Goal: Information Seeking & Learning: Understand process/instructions

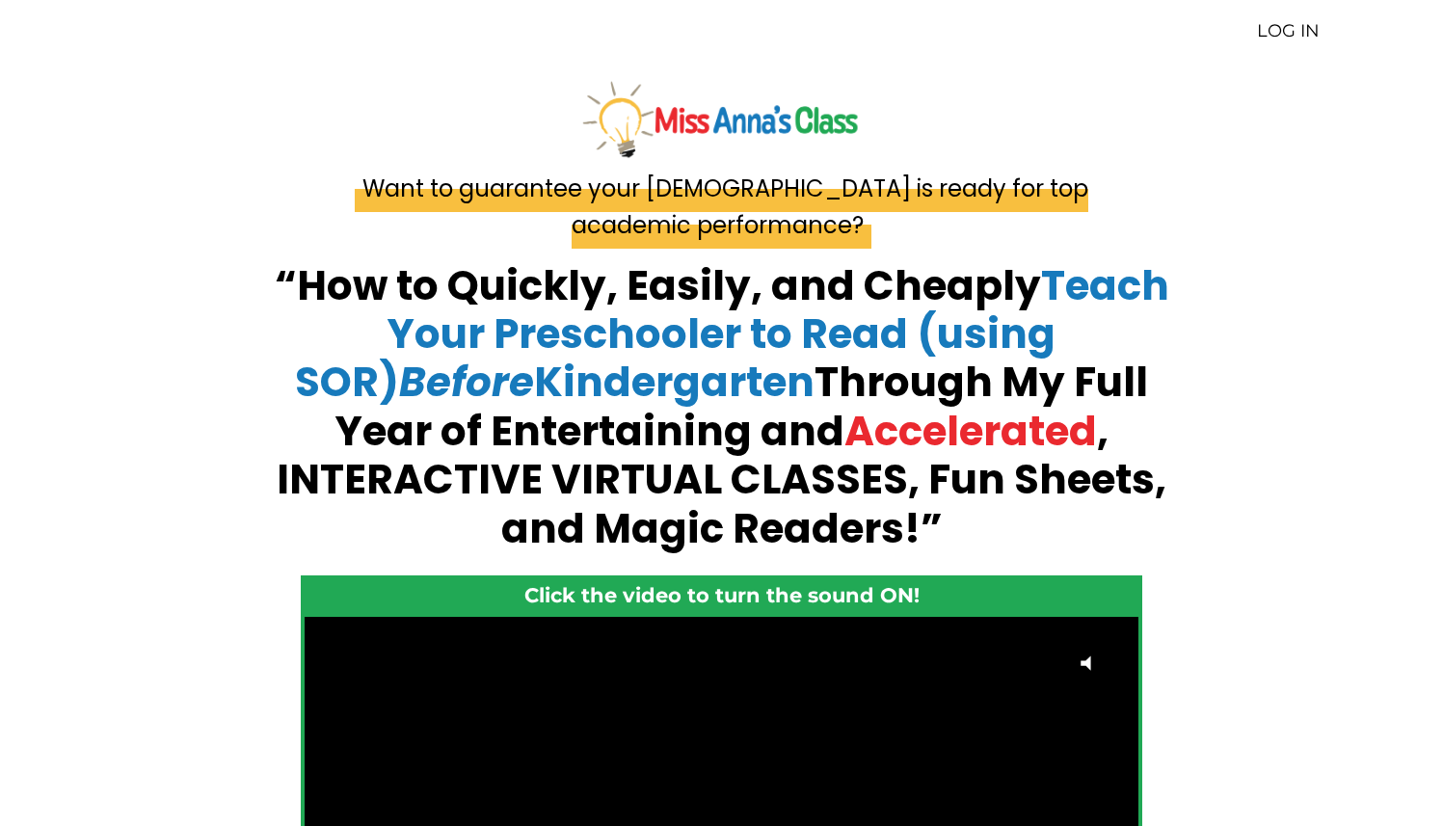
click at [1285, 28] on link "LOG IN" at bounding box center [1288, 30] width 63 height 21
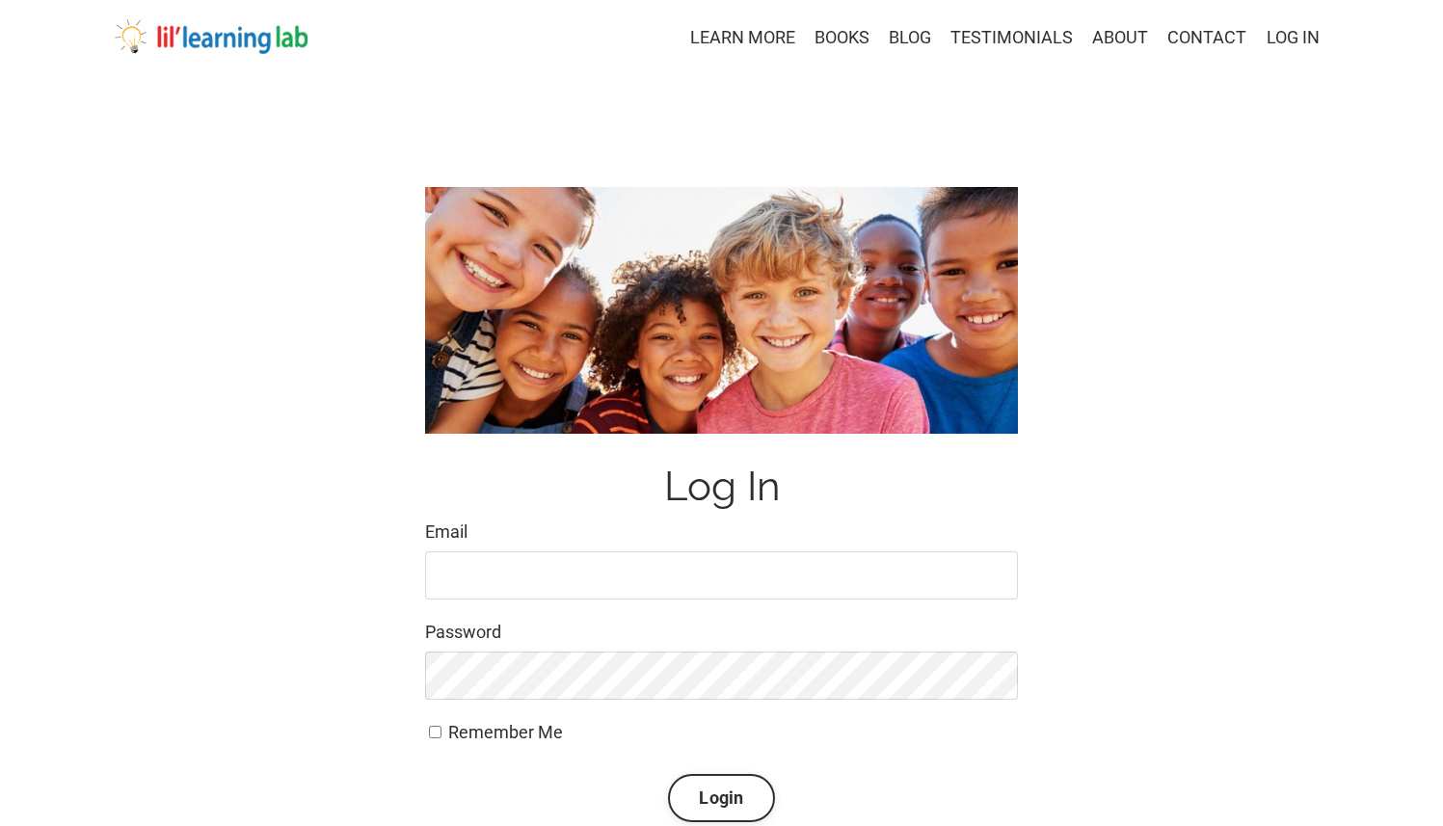
click at [461, 575] on input "Email" at bounding box center [721, 575] width 593 height 48
type input "masonringo1@msn.com"
click at [710, 787] on button "Login" at bounding box center [721, 798] width 106 height 48
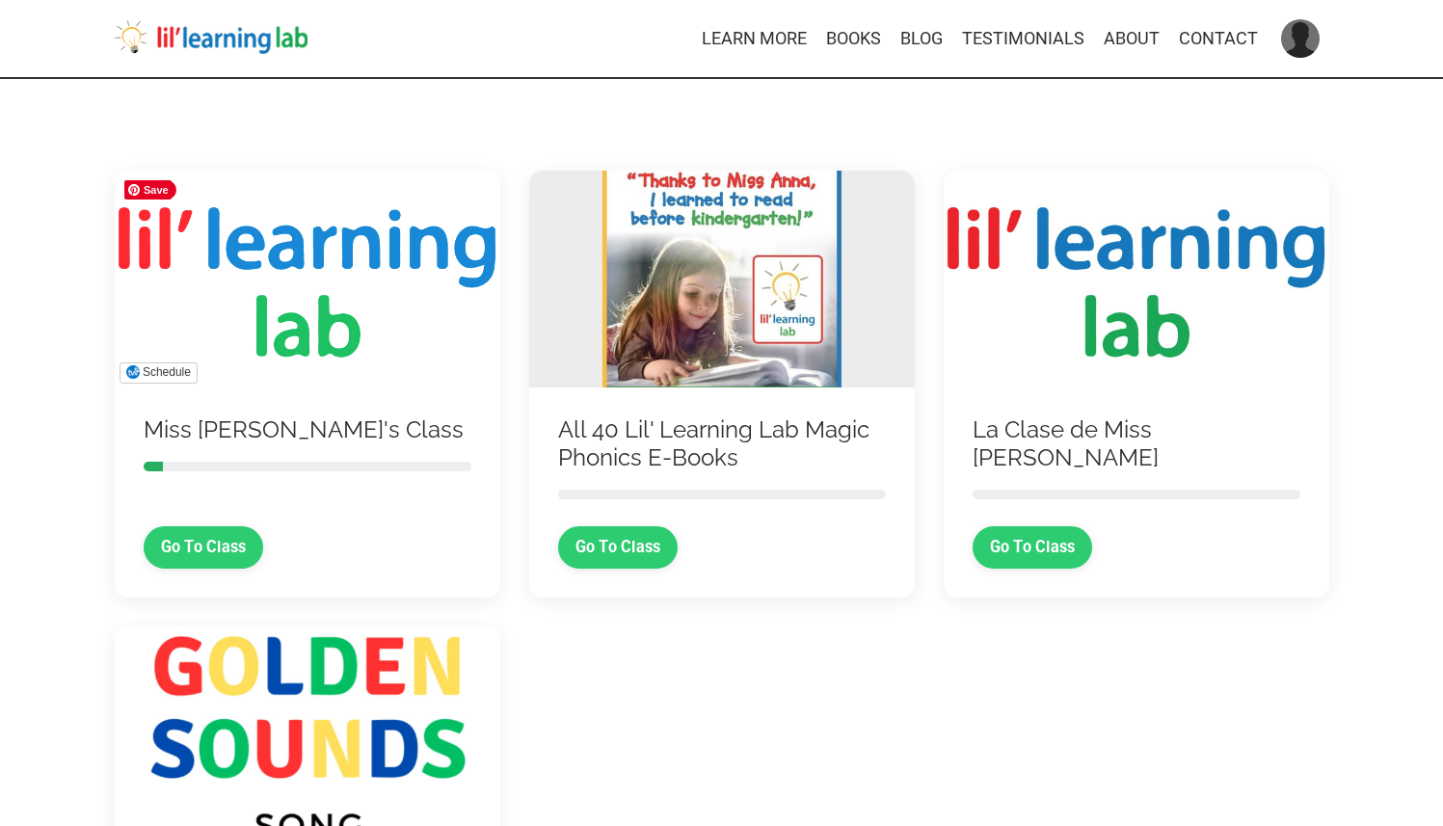
click at [307, 329] on img at bounding box center [307, 279] width 385 height 217
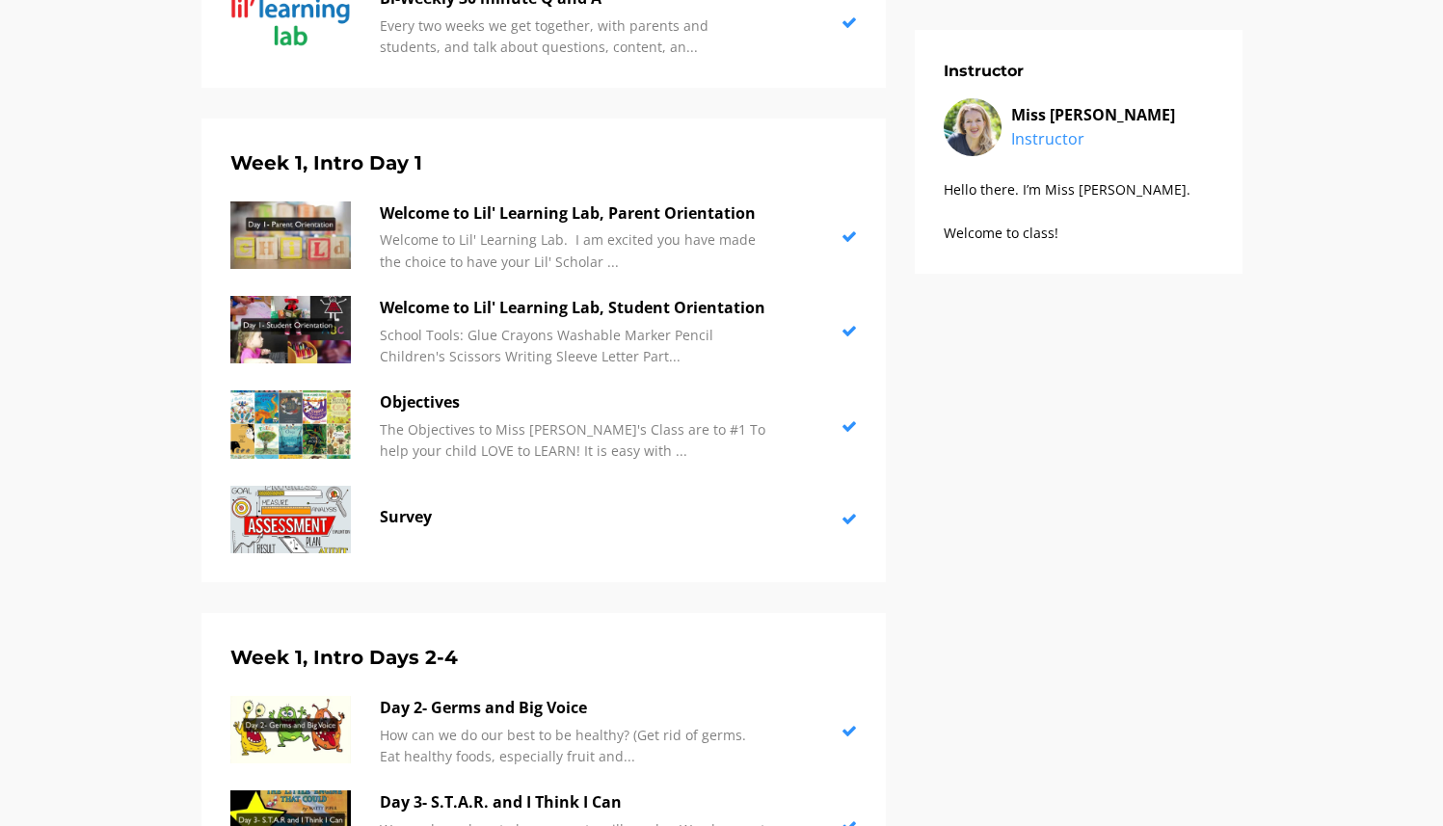
scroll to position [594, 0]
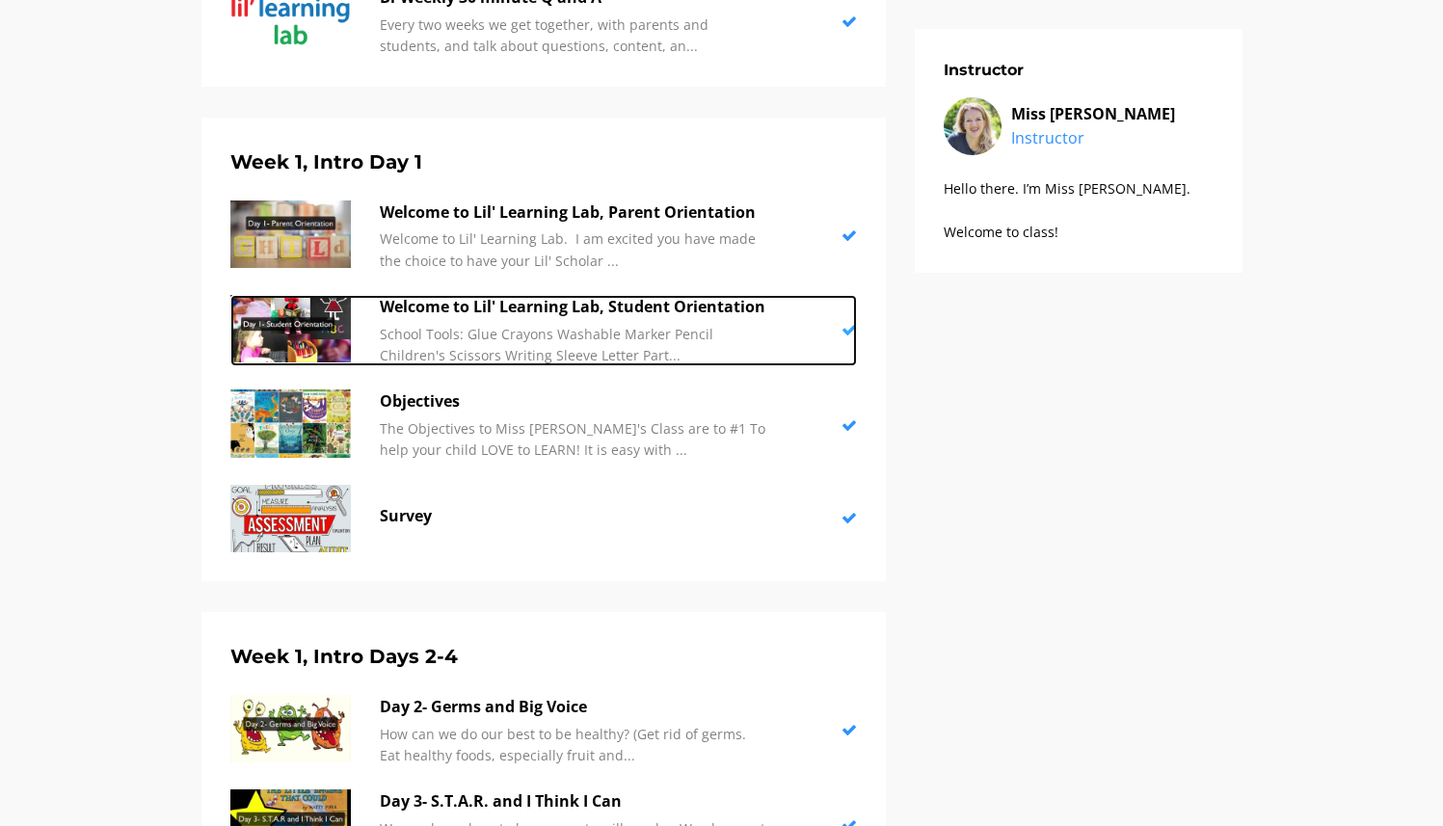
click at [651, 307] on p "Welcome to Lil' Learning Lab, Student Orientation" at bounding box center [572, 307] width 385 height 25
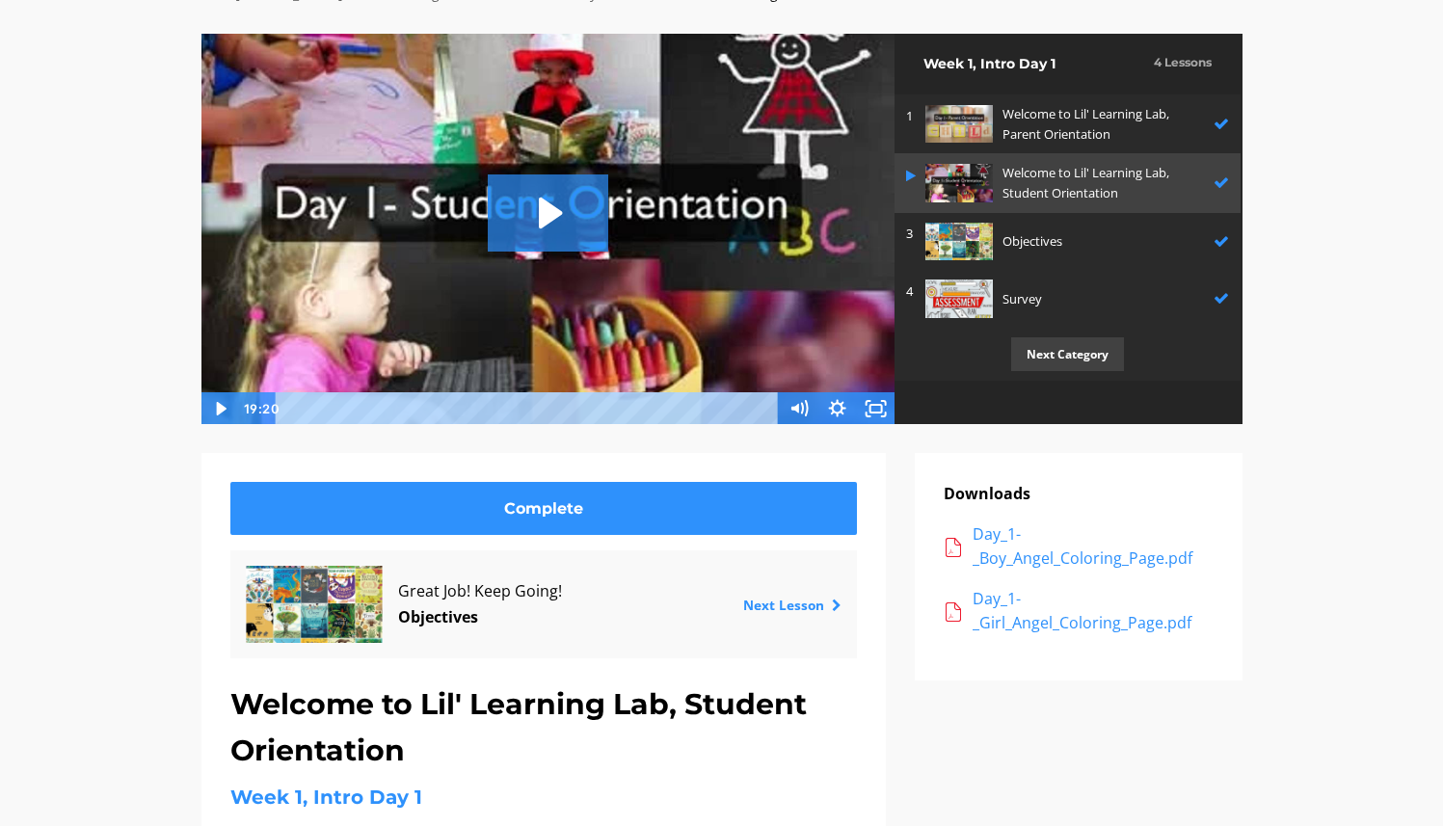
scroll to position [113, 0]
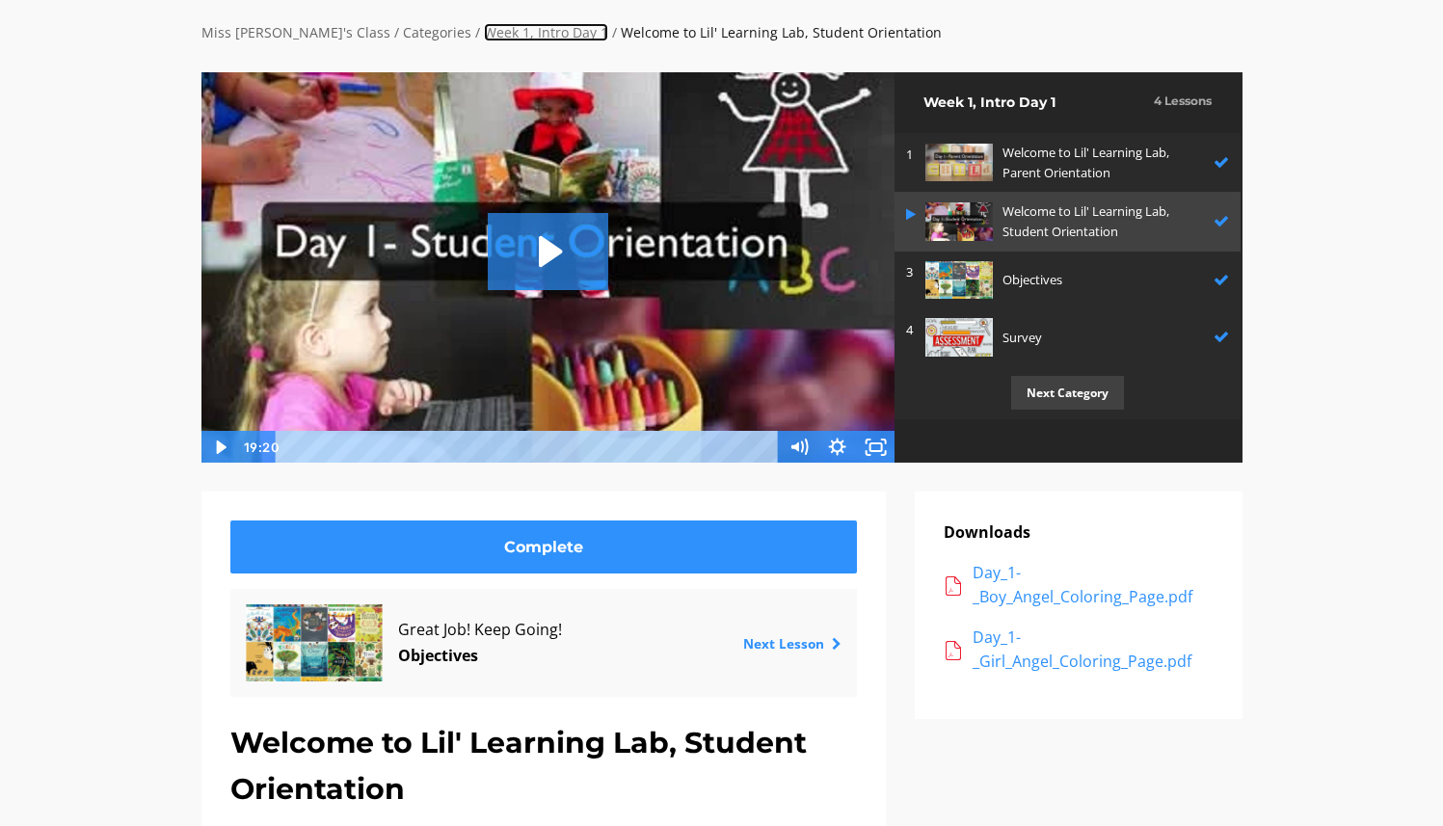
click at [484, 28] on link "Week 1, Intro Day 1" at bounding box center [546, 32] width 124 height 18
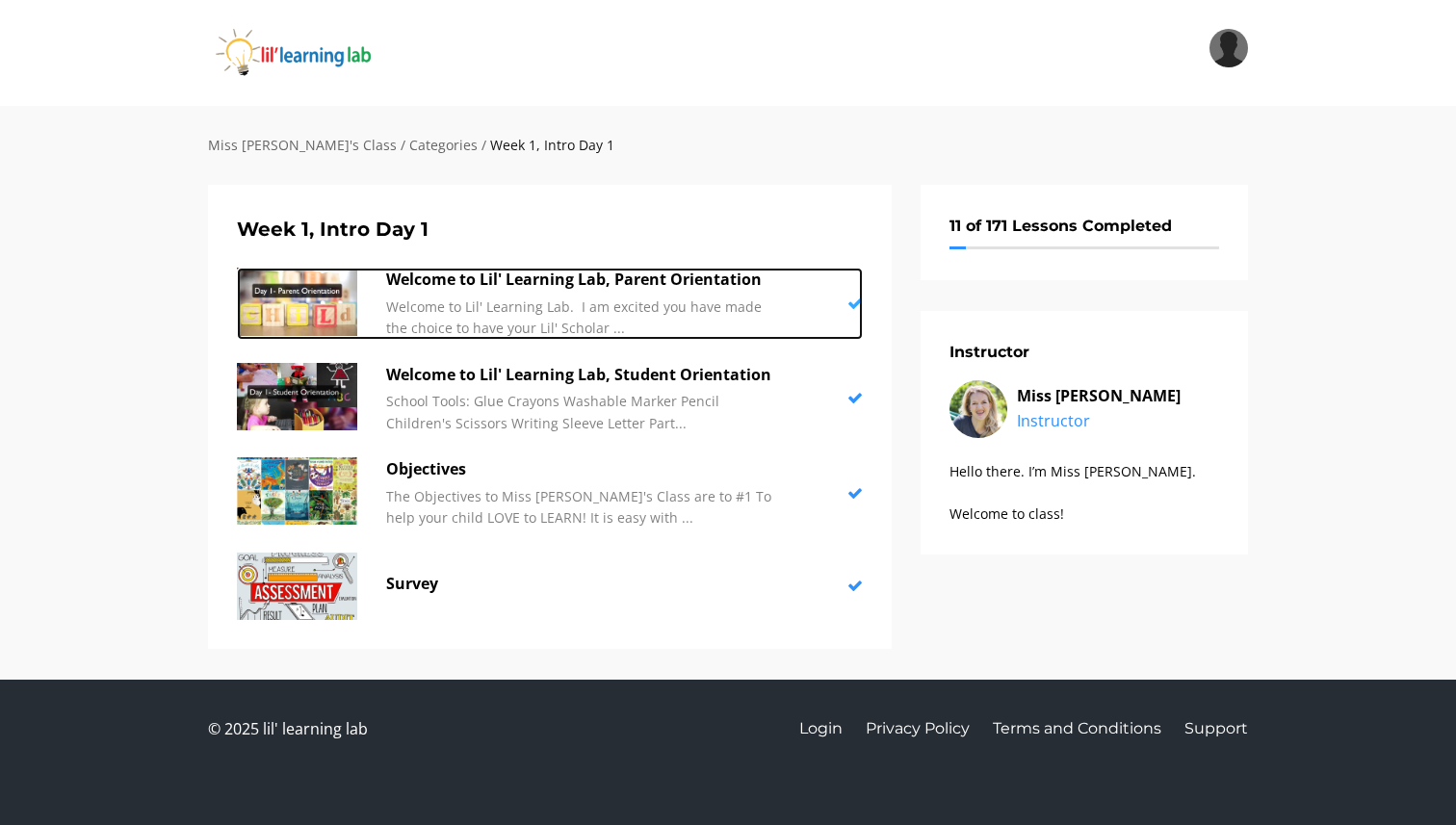
click at [517, 279] on p "Welcome to Lil' Learning Lab, Parent Orientation" at bounding box center [578, 280] width 385 height 25
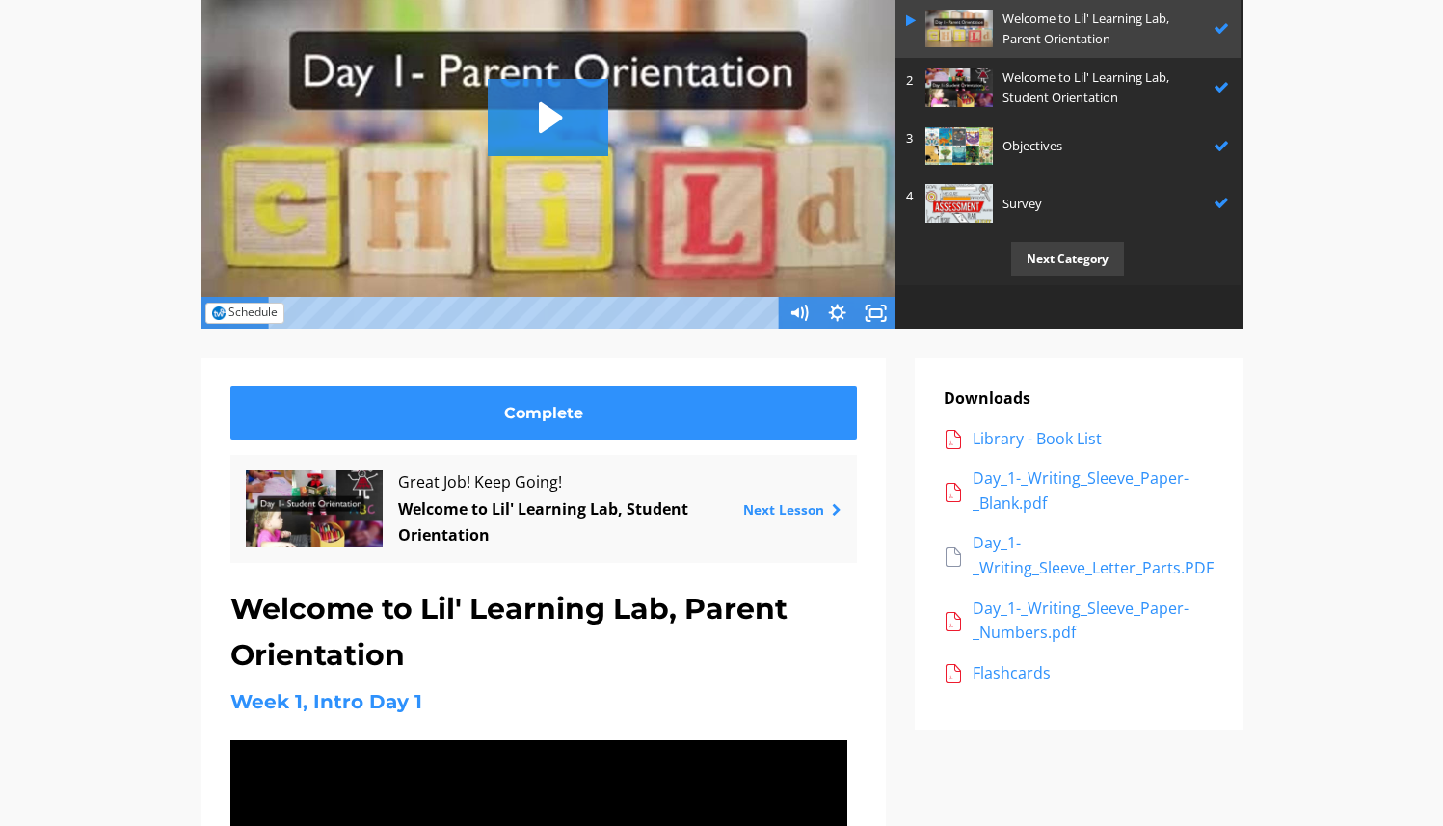
scroll to position [248, 0]
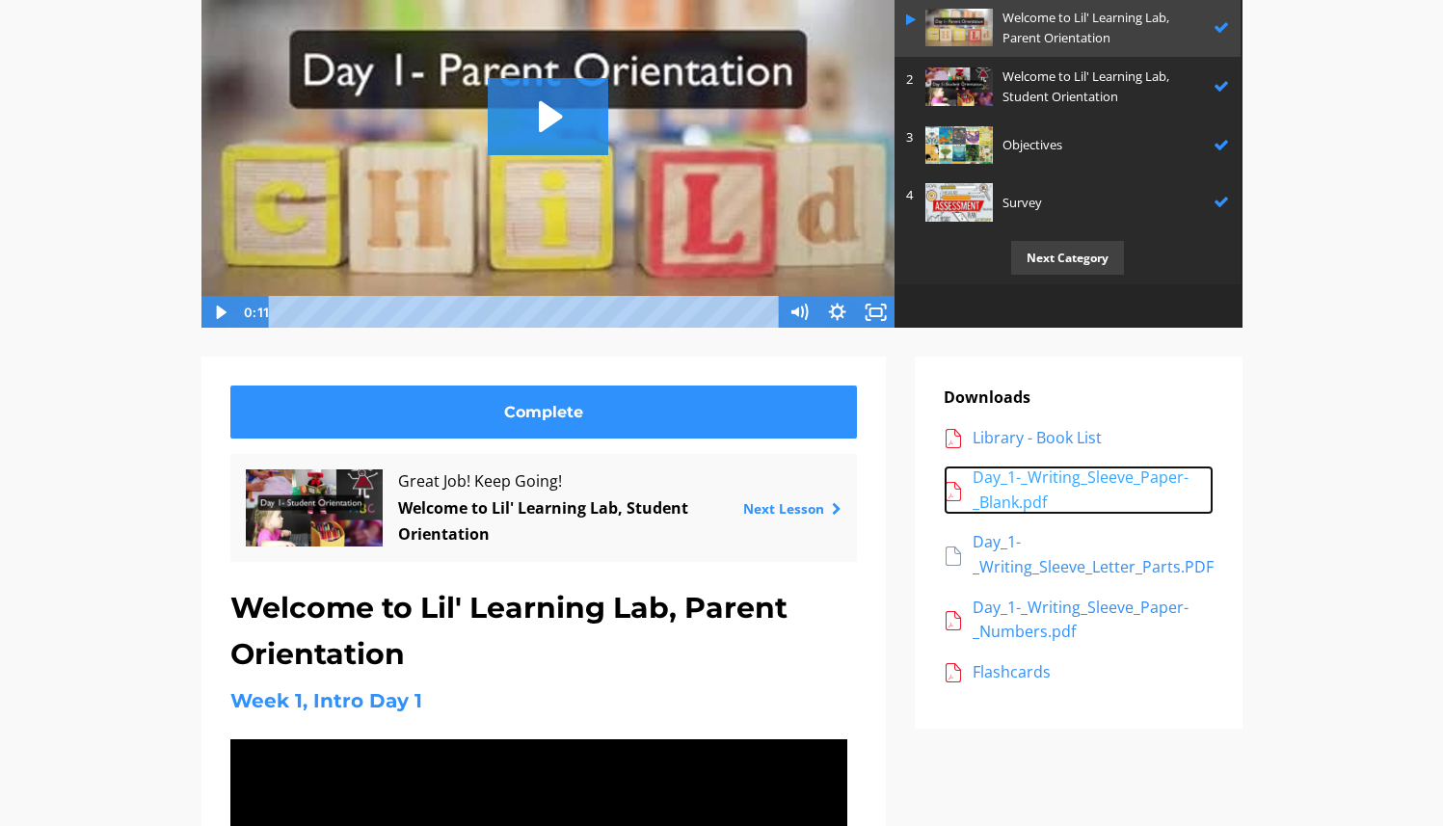
click at [1066, 475] on div "Day_1-_Writing_Sleeve_Paper-_Blank.pdf" at bounding box center [1092, 489] width 241 height 49
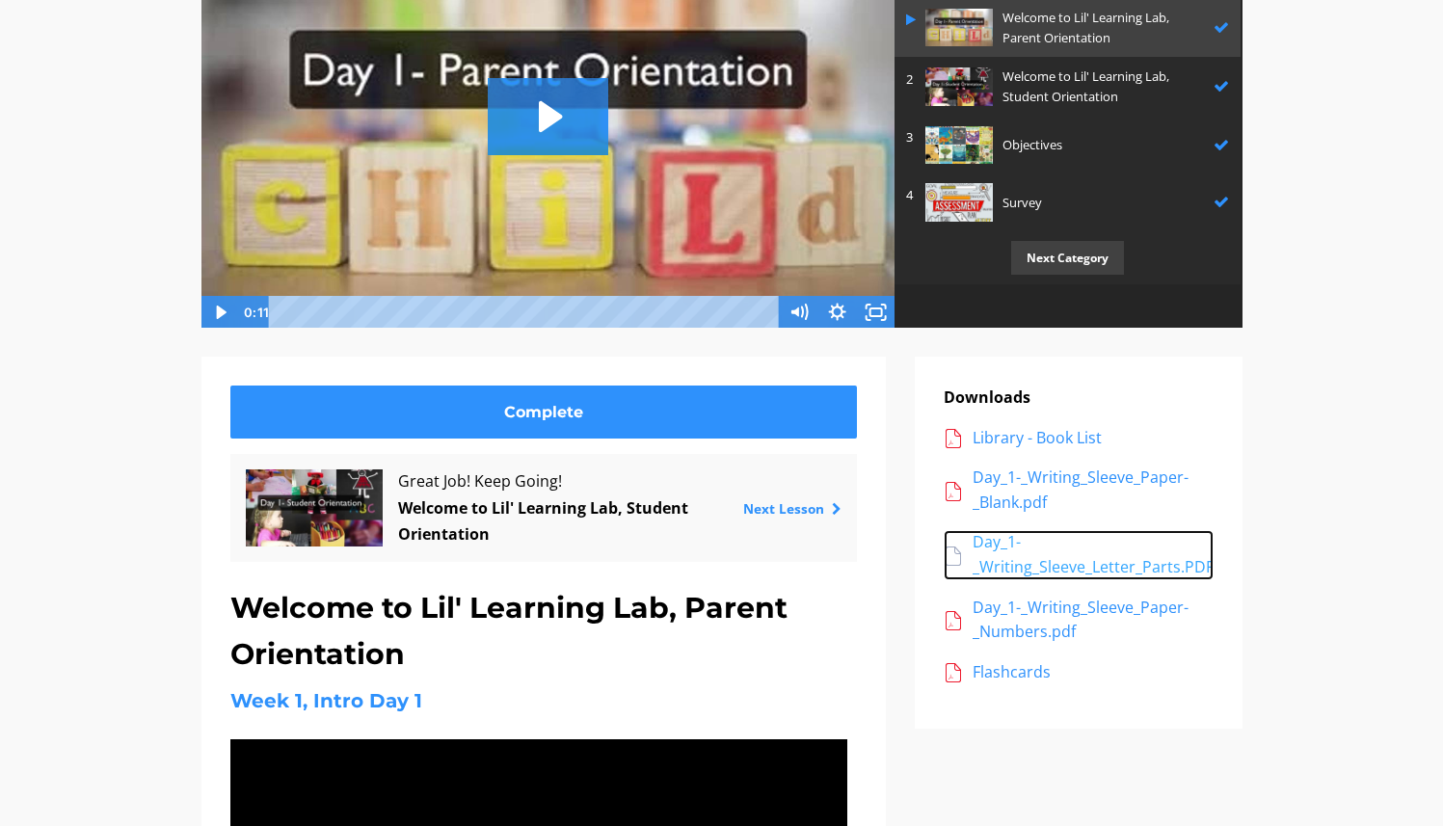
click at [1010, 567] on div "Day_1-_Writing_Sleeve_Letter_Parts.PDF" at bounding box center [1092, 554] width 241 height 49
